Goal: Unclear

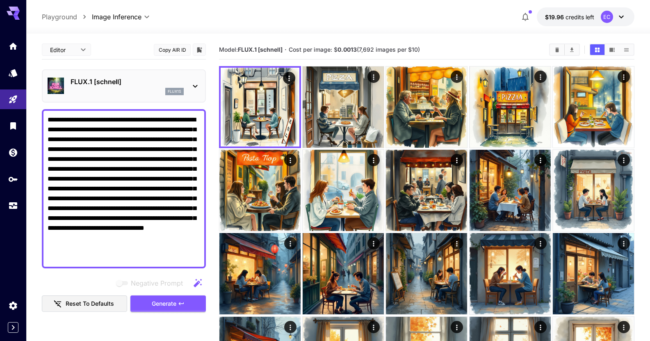
scroll to position [41, 0]
